Goal: Check status: Check status

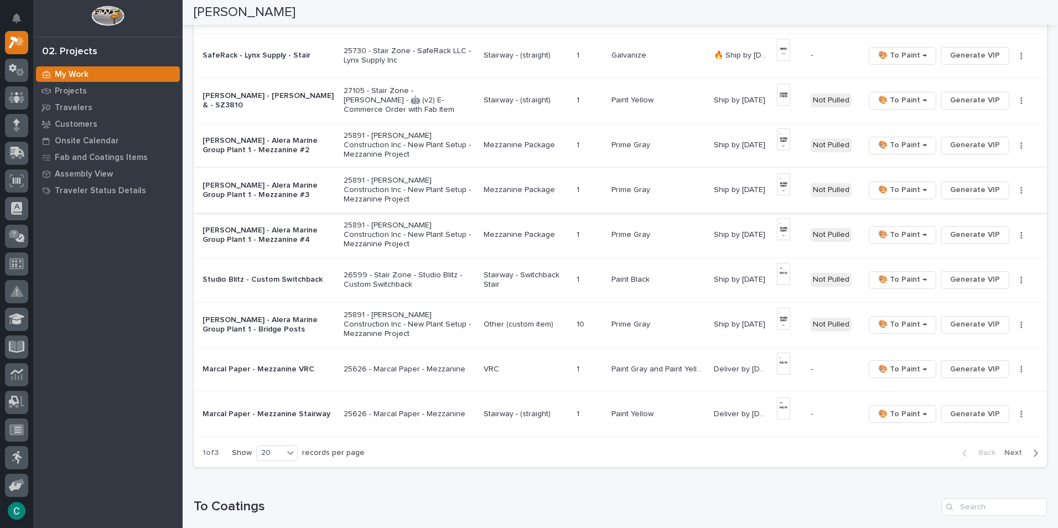
scroll to position [664, 0]
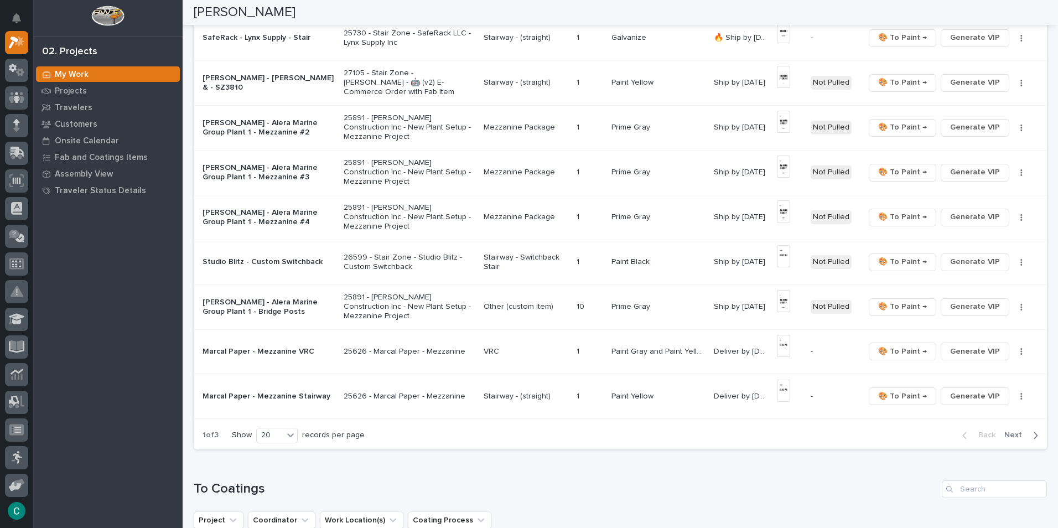
click at [649, 263] on p "Paint Black" at bounding box center [632, 261] width 40 height 12
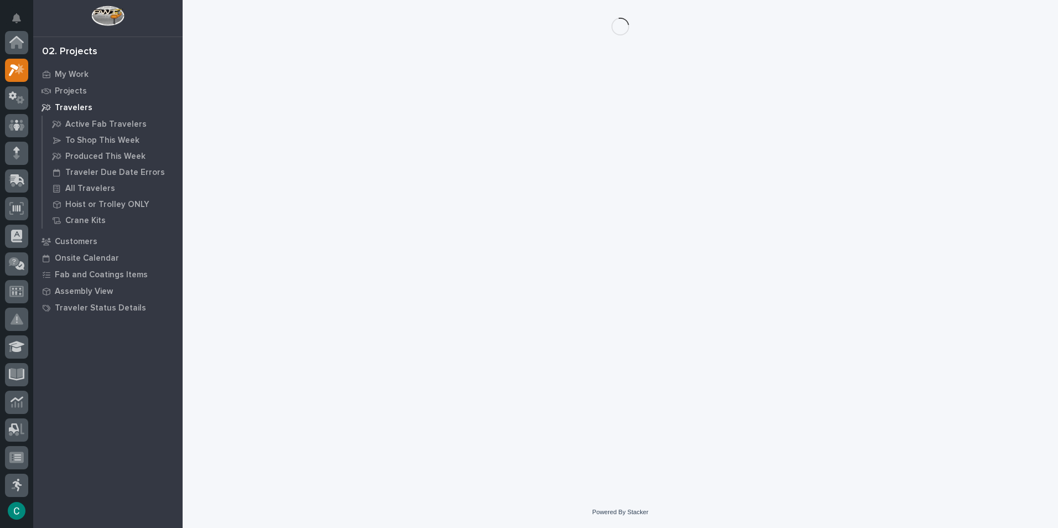
scroll to position [28, 0]
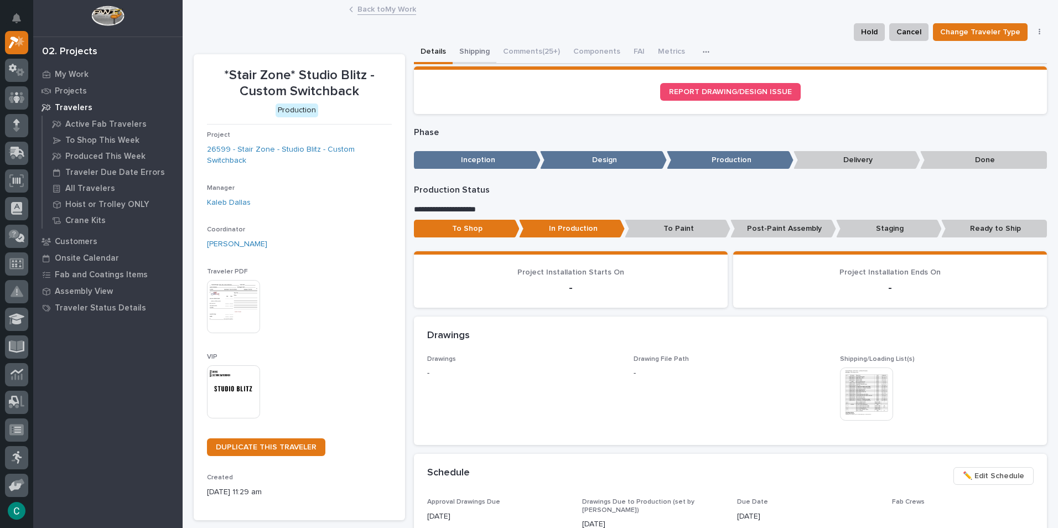
click at [466, 47] on button "Shipping" at bounding box center [475, 52] width 44 height 23
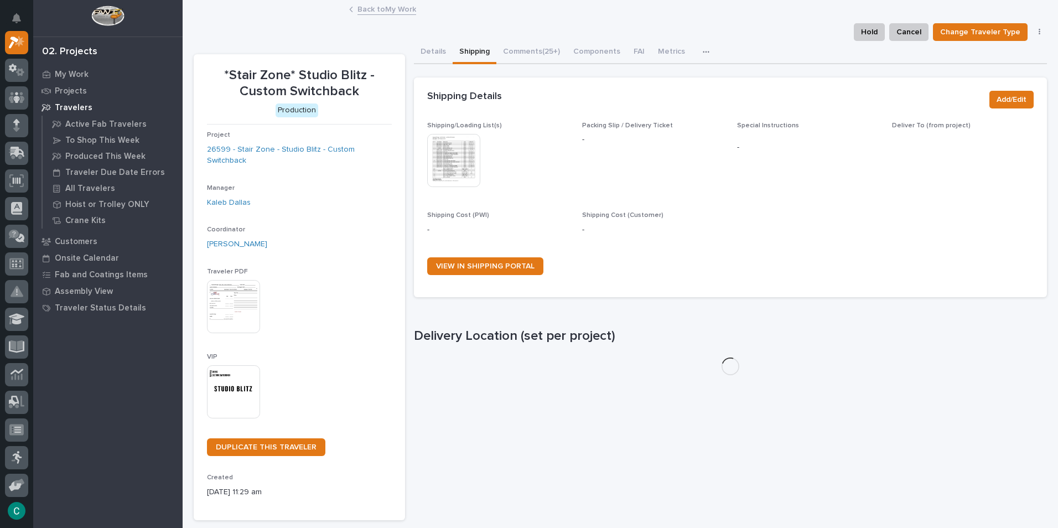
click at [455, 169] on img at bounding box center [453, 160] width 53 height 53
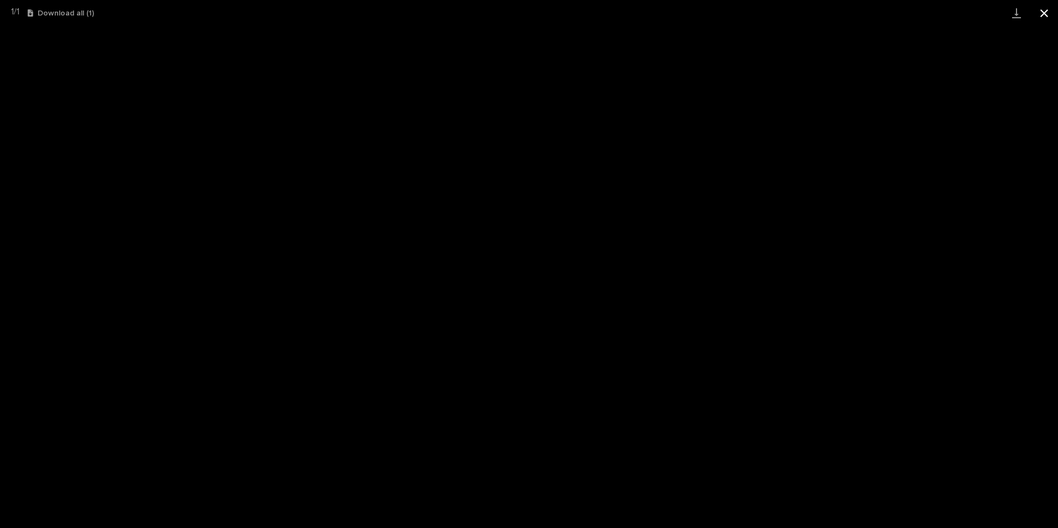
click at [1048, 7] on button "Close gallery" at bounding box center [1045, 13] width 28 height 26
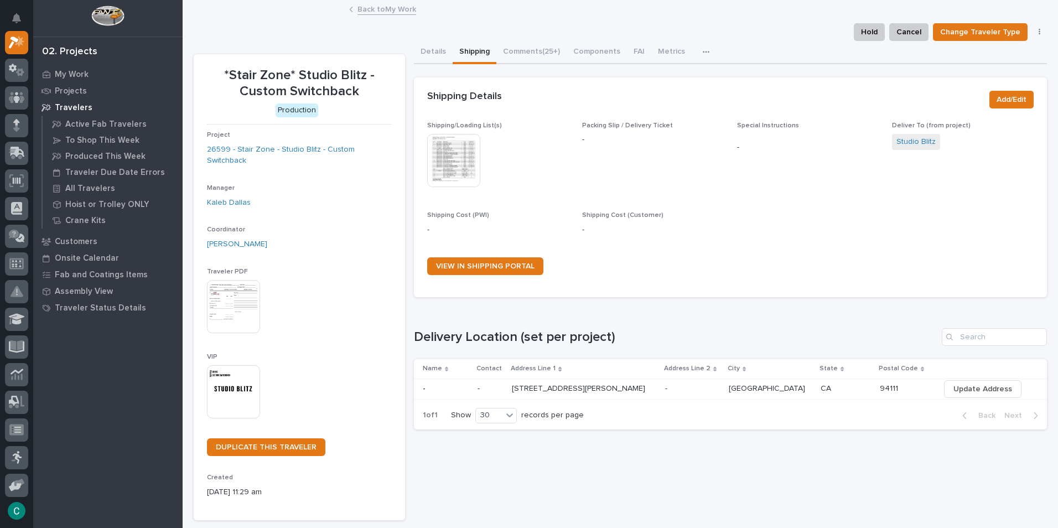
click at [365, 10] on link "Back to My Work" at bounding box center [387, 8] width 59 height 13
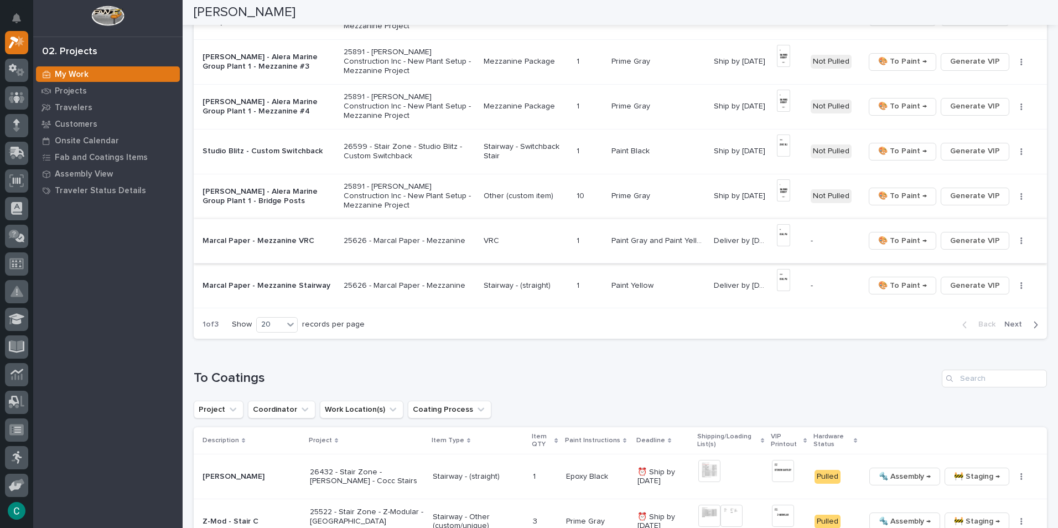
scroll to position [720, 0]
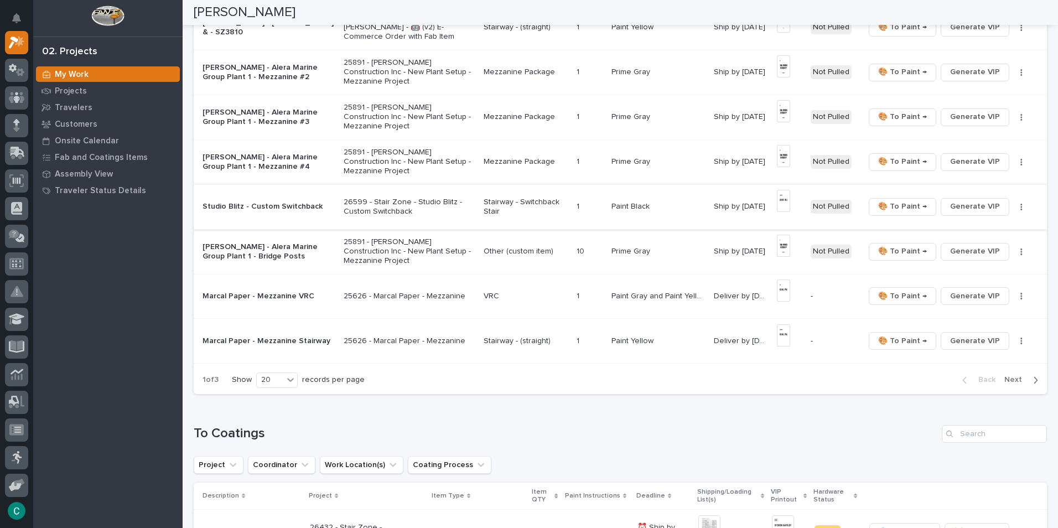
click at [904, 210] on span "🎨 To Paint →" at bounding box center [902, 206] width 49 height 13
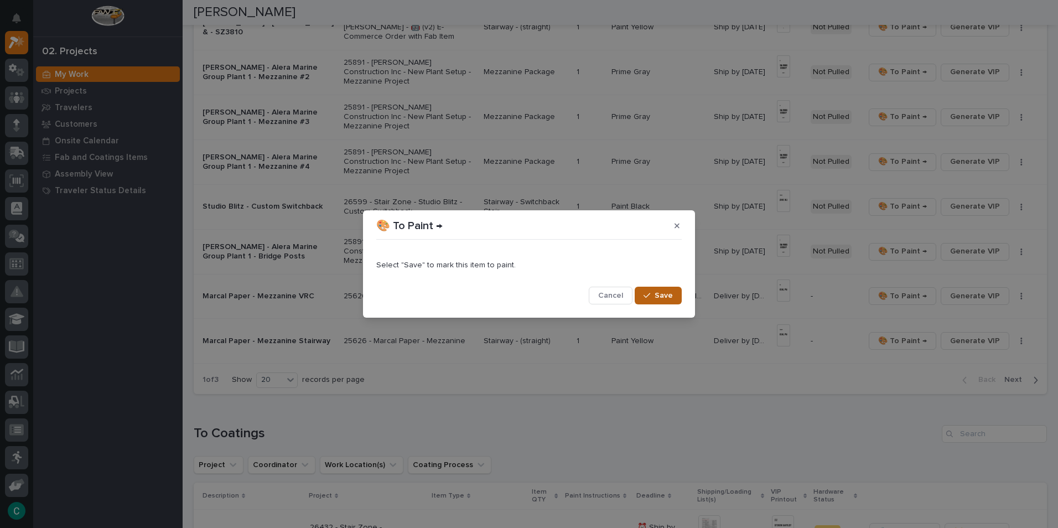
click at [653, 298] on div "button" at bounding box center [649, 296] width 11 height 8
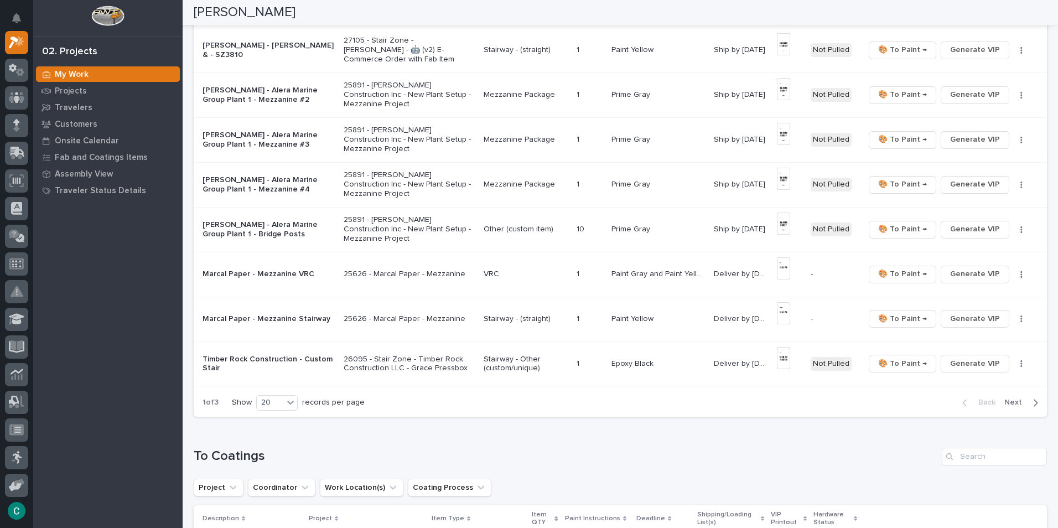
scroll to position [742, 0]
